Goal: Task Accomplishment & Management: Manage account settings

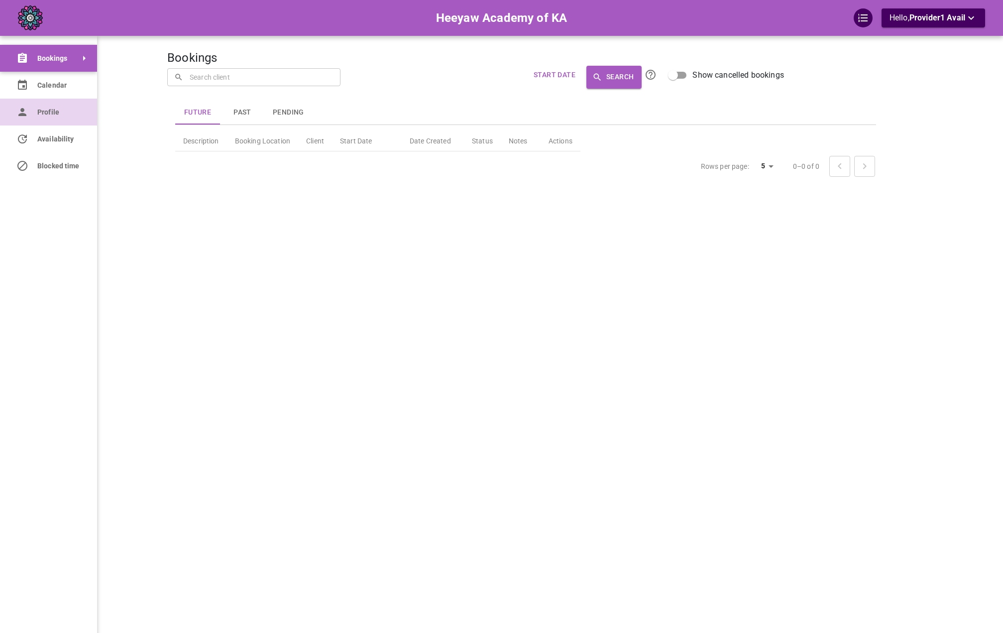
click at [23, 111] on icon at bounding box center [22, 112] width 8 height 8
click at [30, 113] on link "Profile" at bounding box center [22, 112] width 45 height 27
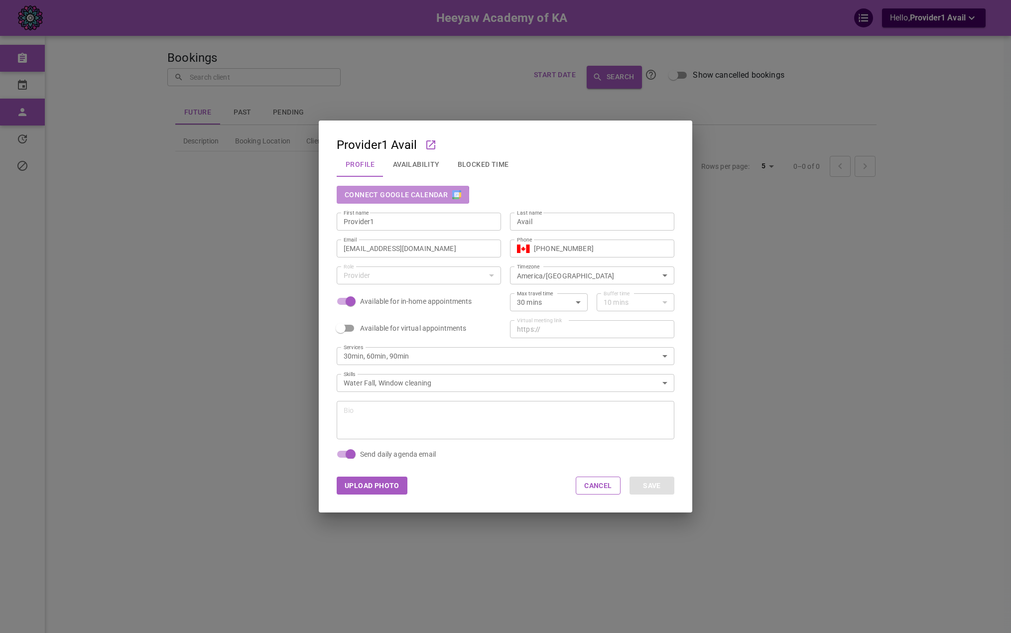
click at [385, 195] on button "Connect Google Calendar" at bounding box center [403, 195] width 132 height 18
click at [918, 27] on div "Provider1 Avail Profile Availability Blocked Time Connect Google Calendar First…" at bounding box center [505, 316] width 1011 height 633
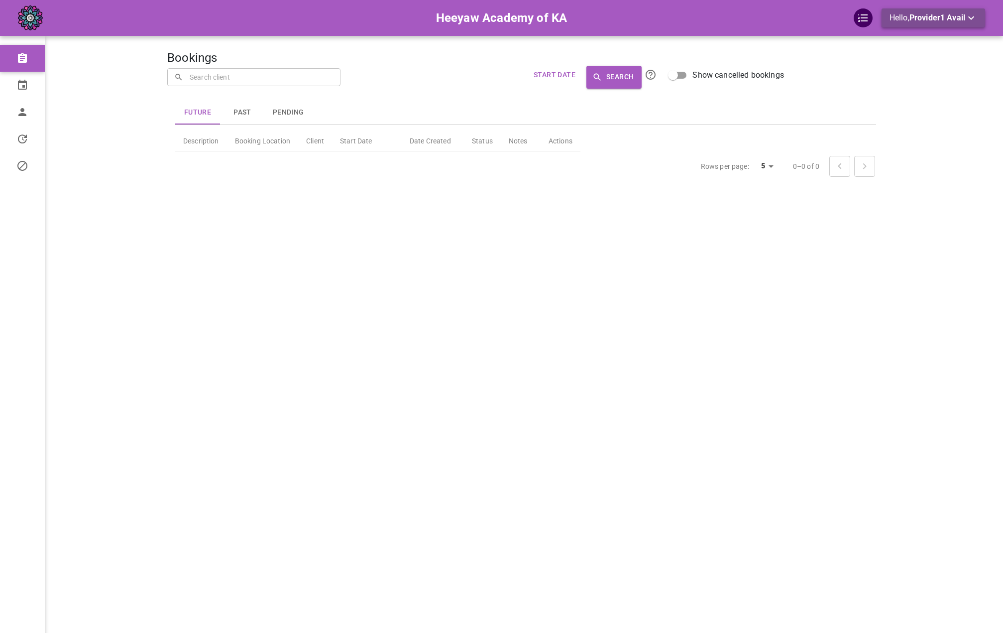
click at [921, 20] on span "Provider1 Avail" at bounding box center [938, 17] width 56 height 9
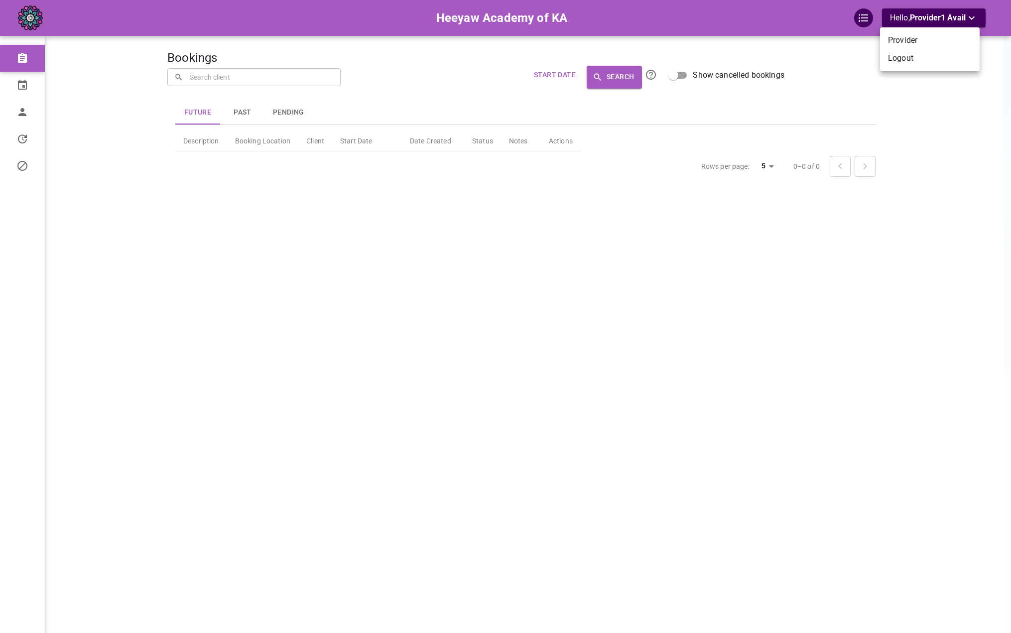
click at [913, 61] on li "Logout" at bounding box center [930, 58] width 100 height 18
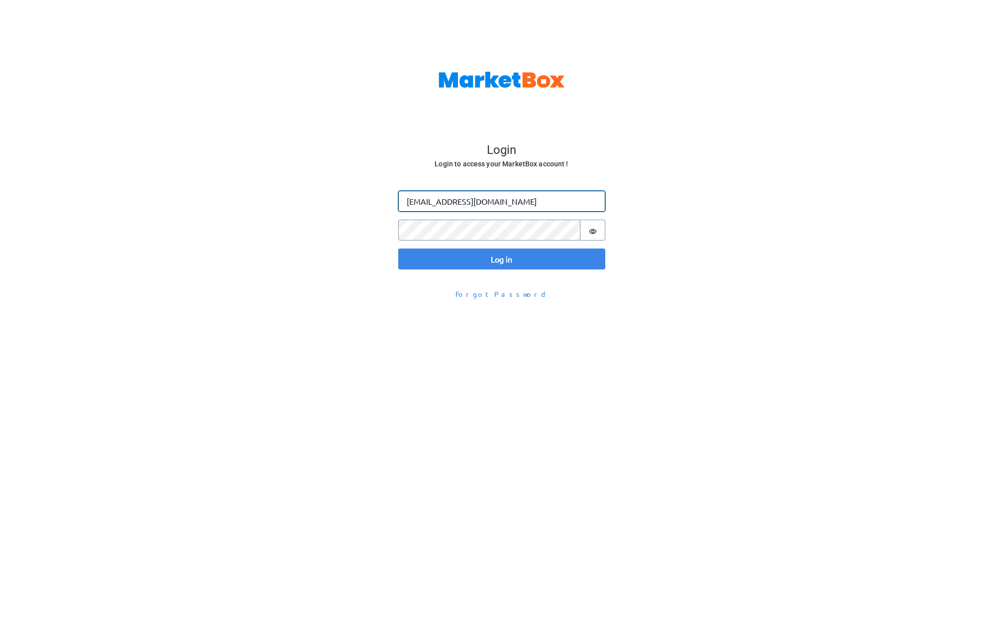
click at [432, 207] on input "[EMAIL_ADDRESS][DOMAIN_NAME]" at bounding box center [501, 201] width 207 height 21
click at [428, 203] on input "[EMAIL_ADDRESS][DOMAIN_NAME]" at bounding box center [501, 201] width 207 height 21
paste input "[EMAIL_ADDRESS][DOMAIN_NAME]"
click at [398, 248] on button "Log in" at bounding box center [501, 258] width 207 height 21
click at [428, 204] on input "[EMAIL_ADDRESS][DOMAIN_NAME]@[DOMAIN_NAME]" at bounding box center [501, 201] width 207 height 21
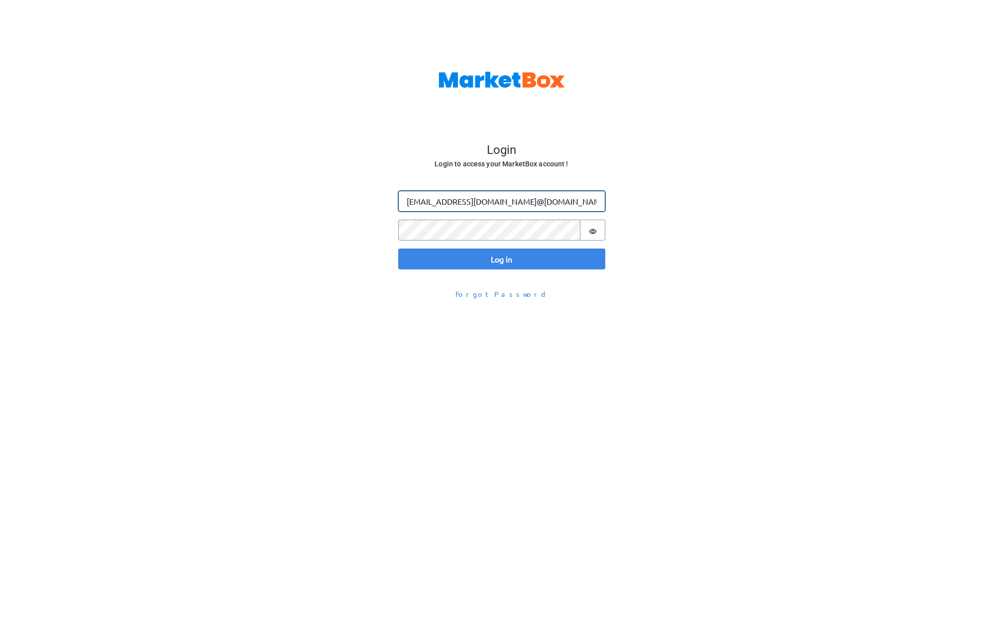
click at [398, 248] on button "Log in" at bounding box center [501, 258] width 207 height 21
click at [428, 204] on input "[EMAIL_ADDRESS][DOMAIN_NAME]@[DOMAIN_NAME]" at bounding box center [501, 201] width 207 height 21
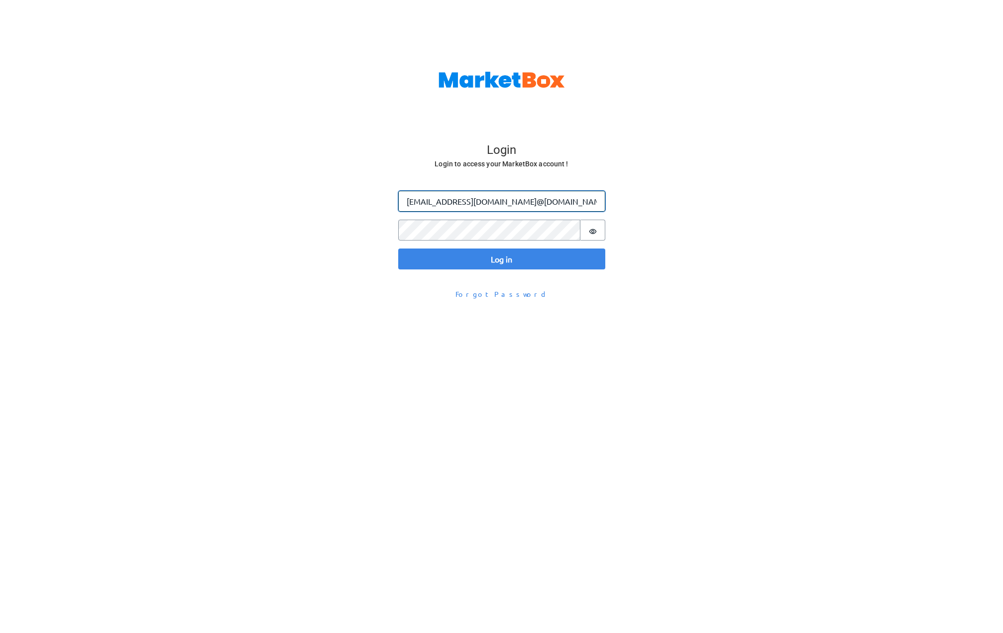
paste input "email"
type input "[EMAIL_ADDRESS][DOMAIN_NAME]"
click at [488, 246] on div "Log in Email [EMAIL_ADDRESS][DOMAIN_NAME] Password Password is hidden Log in" at bounding box center [501, 230] width 207 height 79
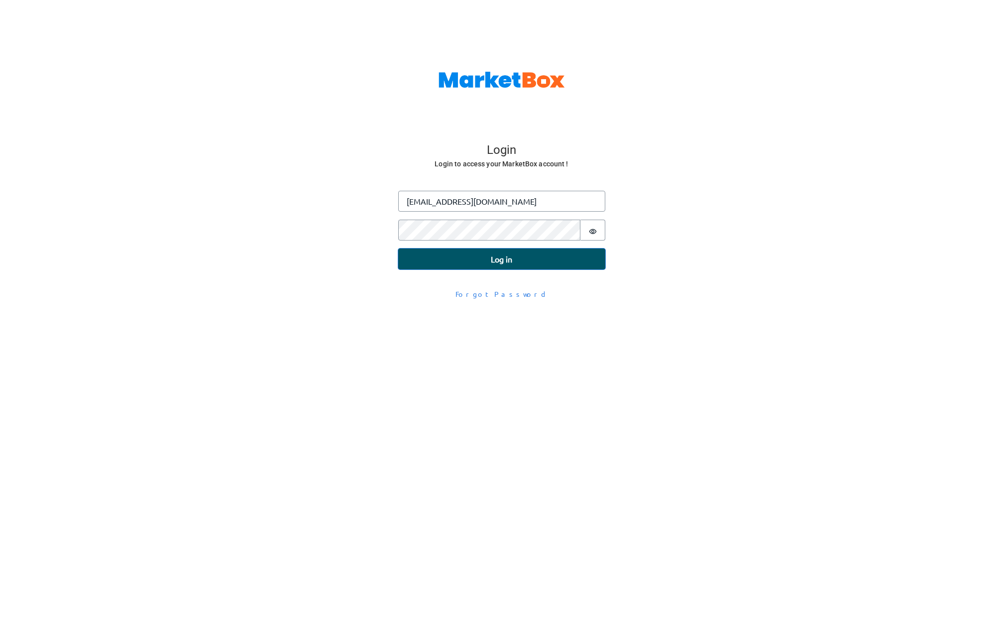
click at [483, 255] on button "Log in" at bounding box center [501, 258] width 207 height 21
